Goal: Navigation & Orientation: Find specific page/section

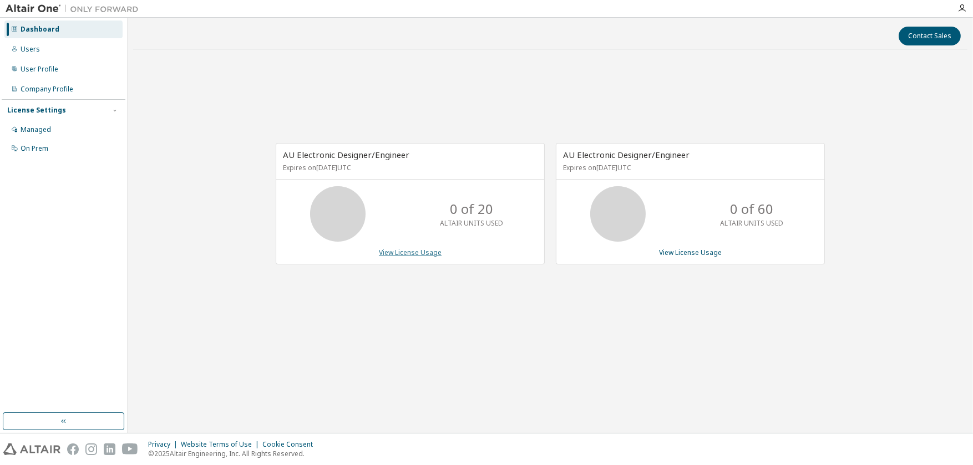
click at [425, 252] on link "View License Usage" at bounding box center [410, 252] width 63 height 9
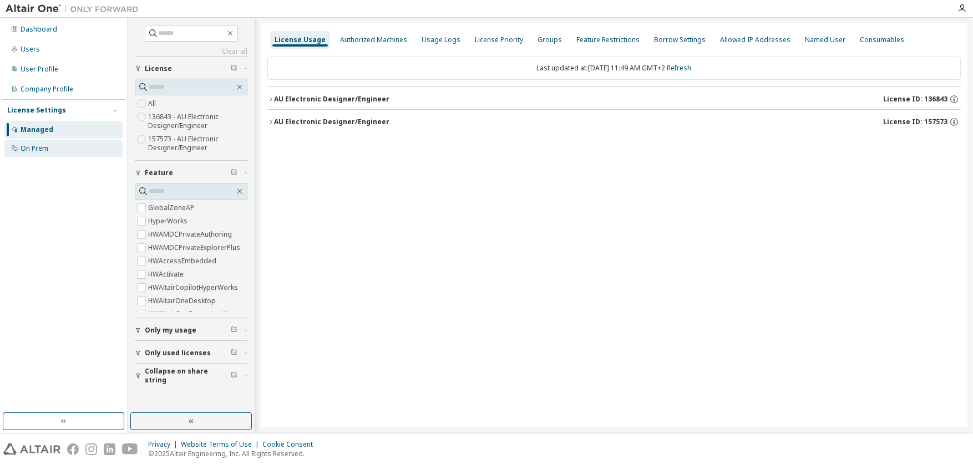
click at [38, 148] on div "On Prem" at bounding box center [35, 148] width 28 height 9
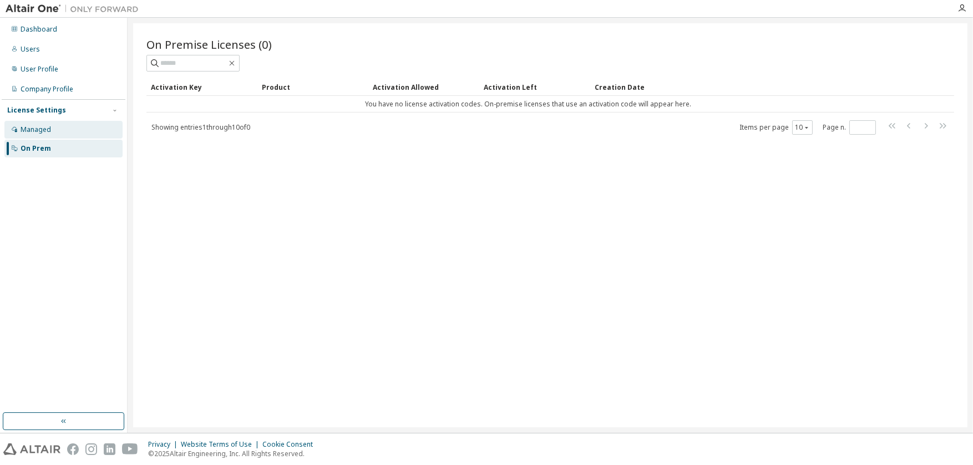
click at [30, 128] on div "Managed" at bounding box center [36, 129] width 31 height 9
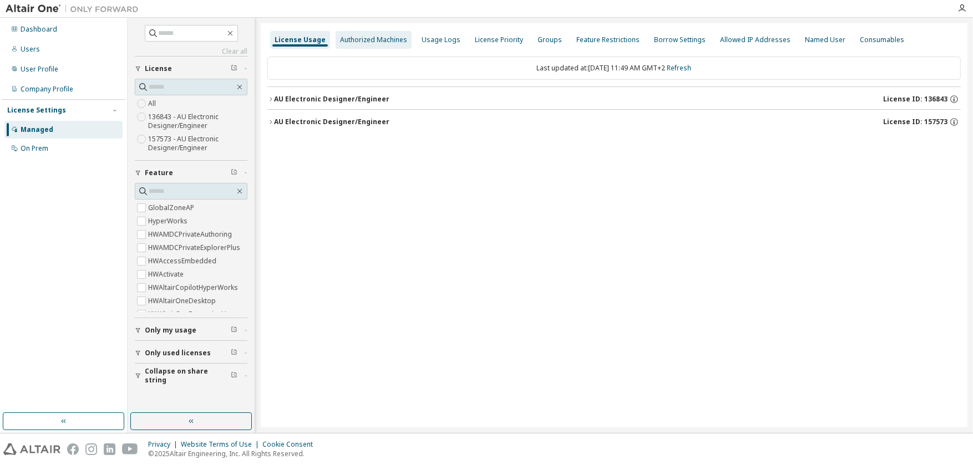
click at [361, 40] on div "Authorized Machines" at bounding box center [373, 39] width 67 height 9
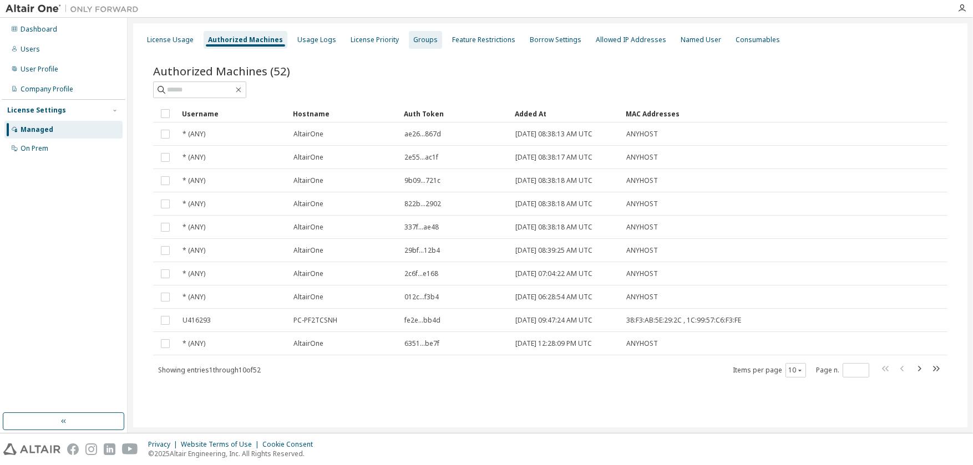
click at [420, 40] on div "Groups" at bounding box center [425, 39] width 24 height 9
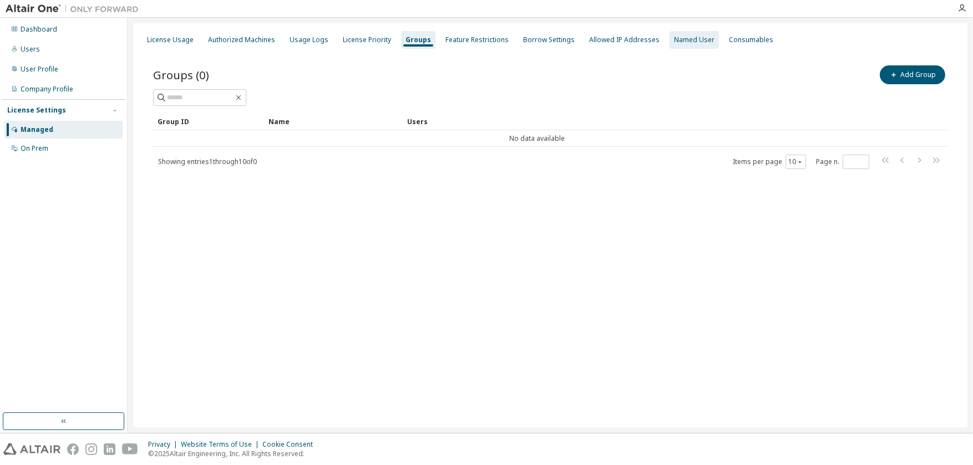
click at [683, 38] on div "Named User" at bounding box center [694, 39] width 40 height 9
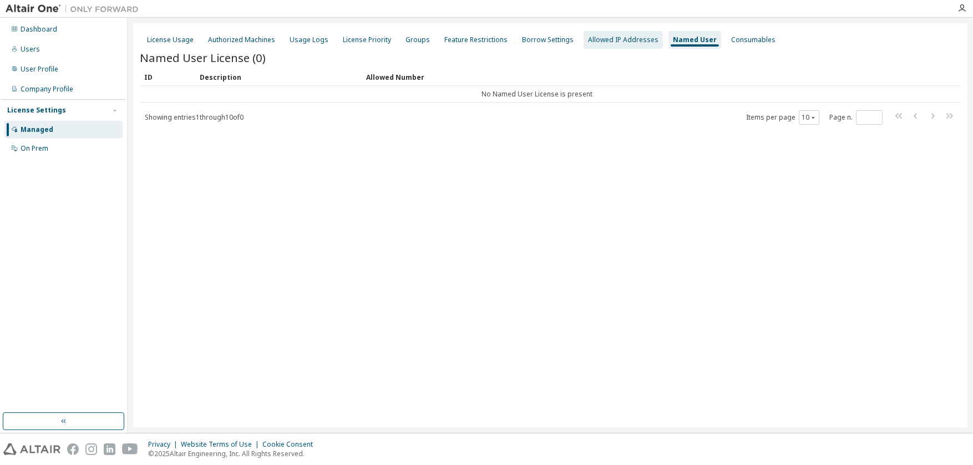
click at [605, 39] on div "Allowed IP Addresses" at bounding box center [623, 39] width 70 height 9
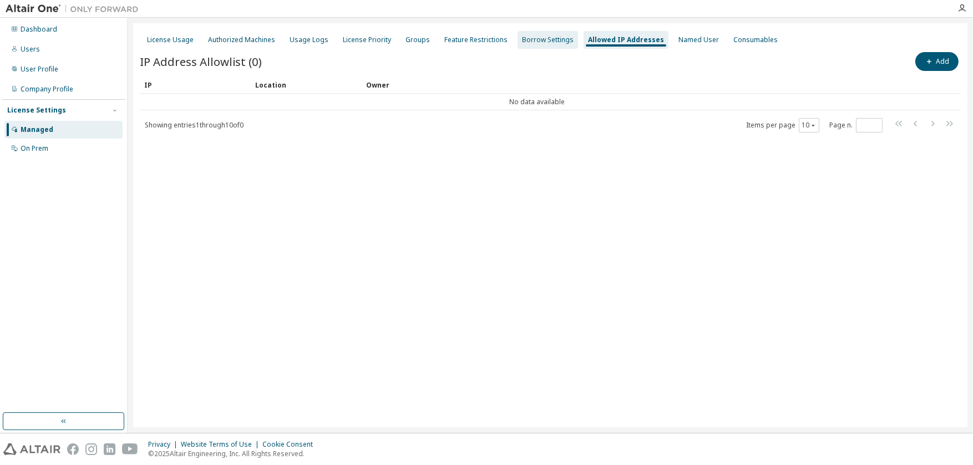
click at [529, 38] on div "Borrow Settings" at bounding box center [548, 39] width 52 height 9
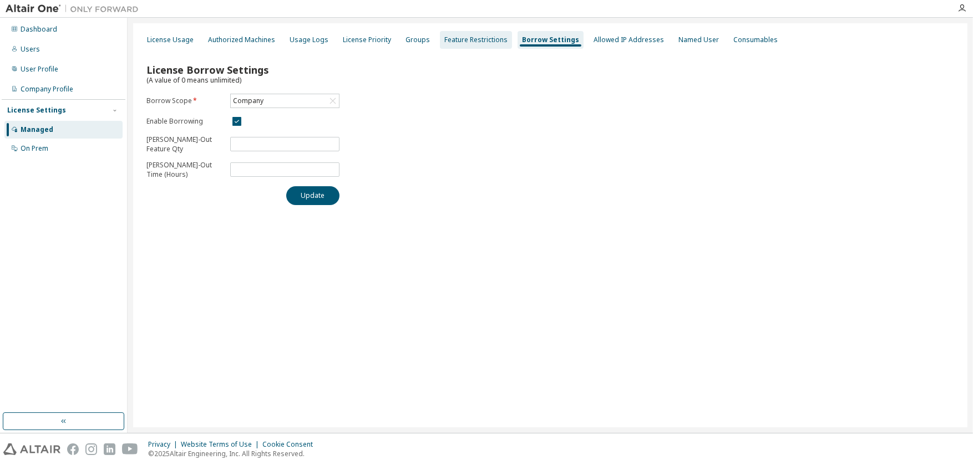
click at [471, 42] on div "Feature Restrictions" at bounding box center [475, 39] width 63 height 9
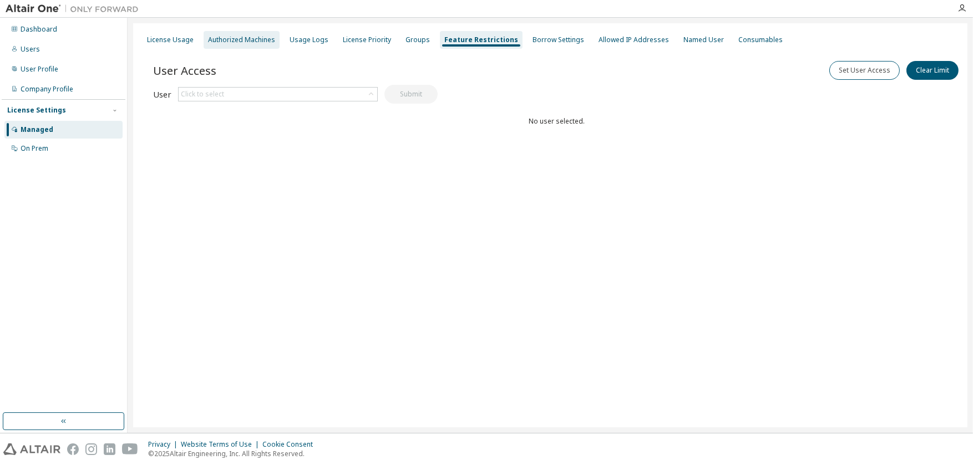
click at [220, 37] on div "Authorized Machines" at bounding box center [241, 39] width 67 height 9
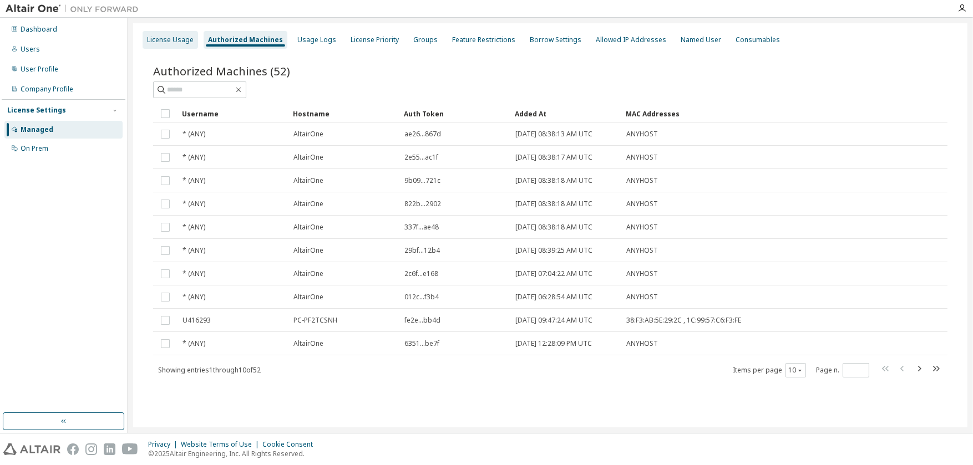
click at [178, 40] on div "License Usage" at bounding box center [170, 39] width 47 height 9
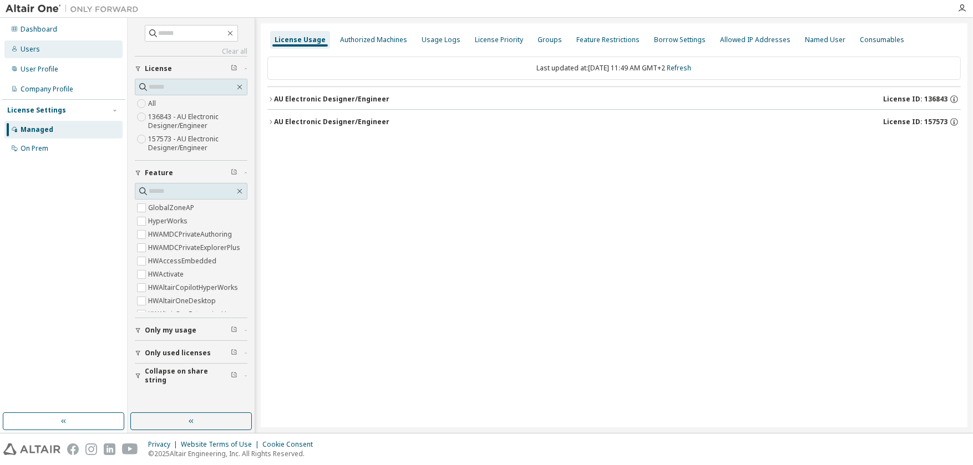
click at [34, 50] on div "Users" at bounding box center [30, 49] width 19 height 9
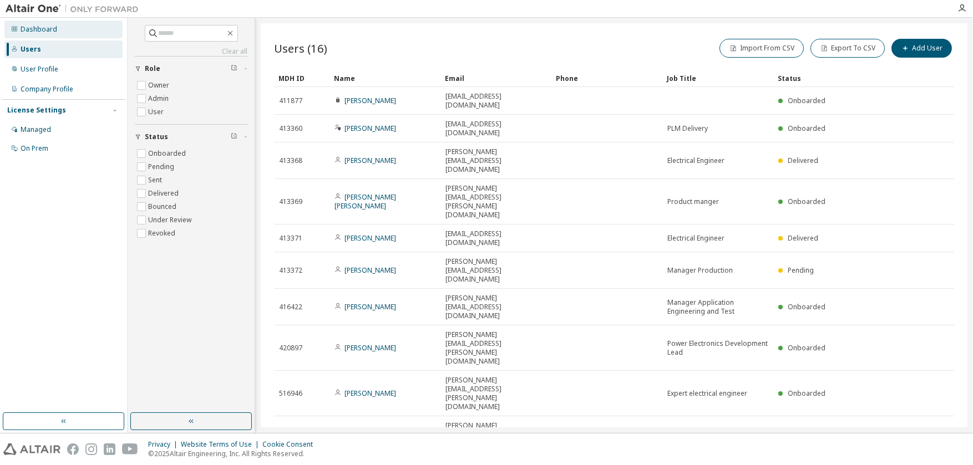
click at [32, 27] on div "Dashboard" at bounding box center [39, 29] width 37 height 9
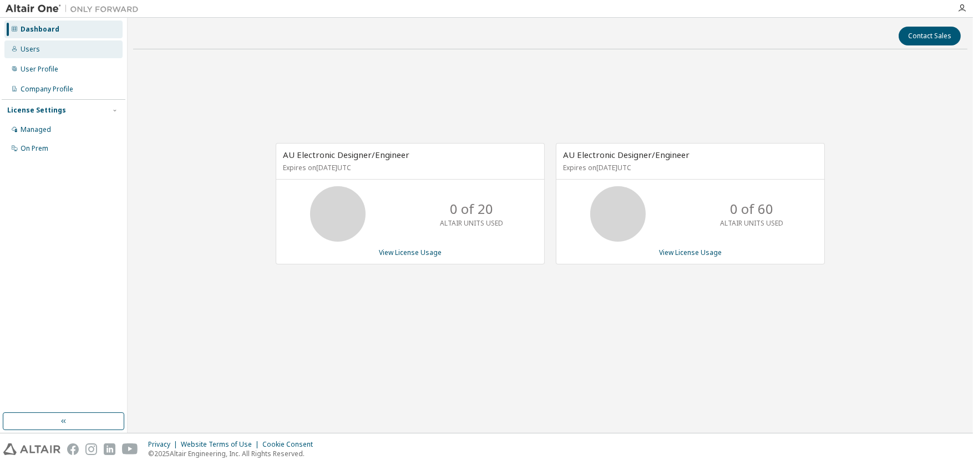
click at [25, 51] on div "Users" at bounding box center [30, 49] width 19 height 9
